Goal: Task Accomplishment & Management: Complete application form

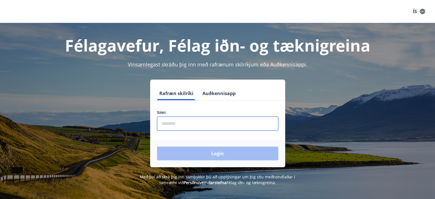
click at [230, 121] on input "phone" at bounding box center [217, 123] width 121 height 14
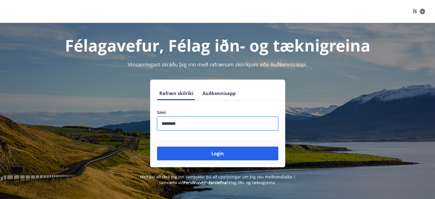
type input "********"
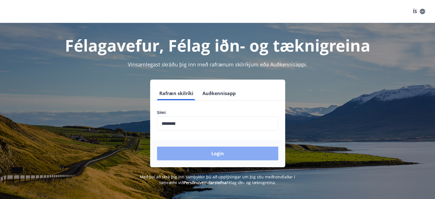
click at [219, 153] on button "Login" at bounding box center [217, 153] width 121 height 14
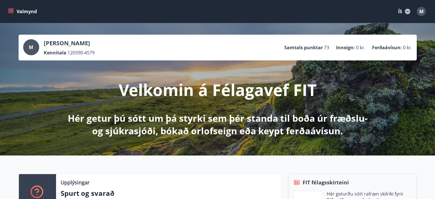
click at [29, 11] on button "Valmynd" at bounding box center [23, 11] width 32 height 10
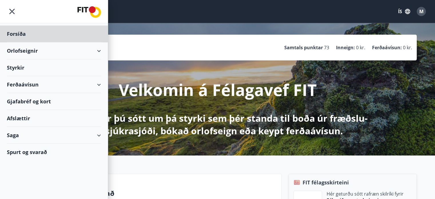
click at [16, 42] on div "Styrkir" at bounding box center [54, 33] width 94 height 17
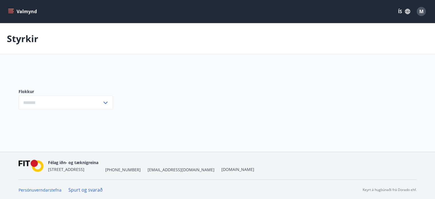
type input "***"
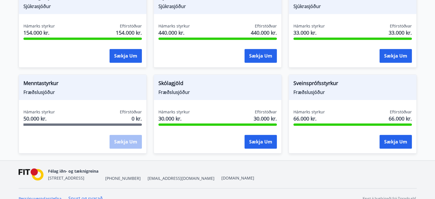
scroll to position [469, 0]
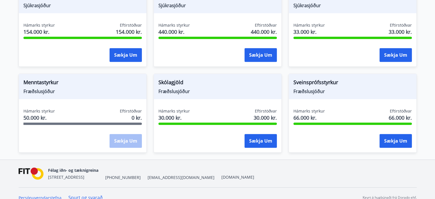
click at [129, 134] on div "Sækja um" at bounding box center [126, 141] width 32 height 14
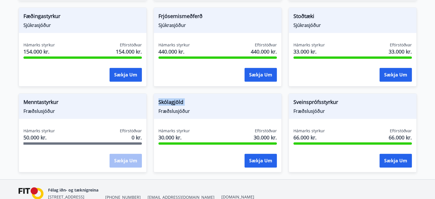
scroll to position [451, 0]
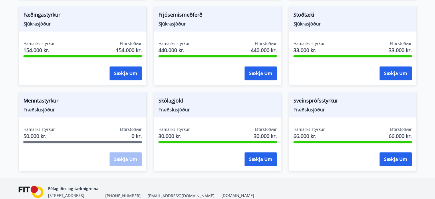
click at [128, 152] on div "Sækja um" at bounding box center [126, 159] width 32 height 14
click at [168, 178] on div "Félag iðn- og tæknigreina [STREET_ADDRESS] [PHONE_NUMBER] [EMAIL_ADDRESS][DOMAI…" at bounding box center [218, 191] width 398 height 27
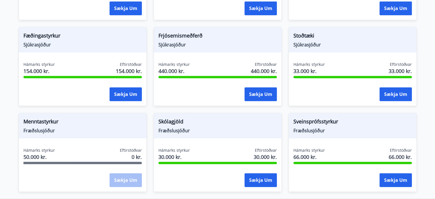
scroll to position [471, 0]
